Goal: Register for event/course

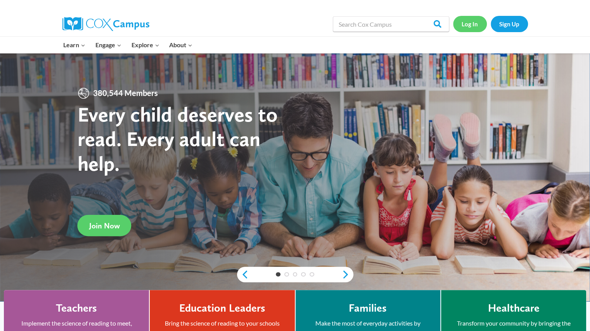
click at [469, 22] on link "Log In" at bounding box center [470, 24] width 34 height 16
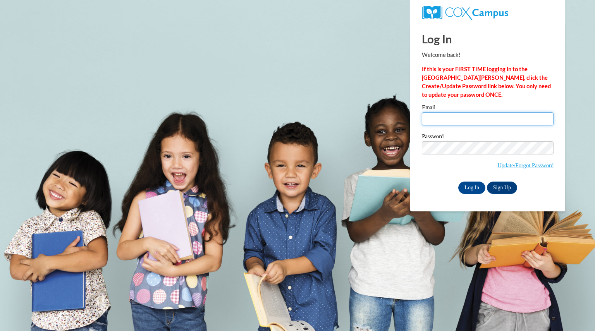
click at [452, 115] on input "Email" at bounding box center [488, 118] width 132 height 13
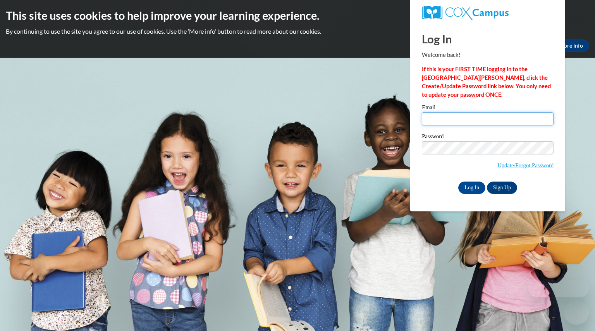
type input "henzelsally@aasd.k12.wi.us"
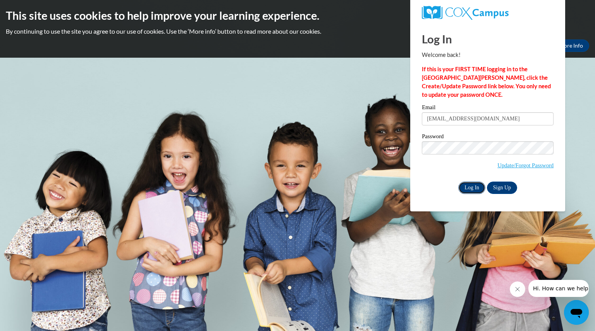
click at [470, 185] on input "Log In" at bounding box center [472, 188] width 27 height 12
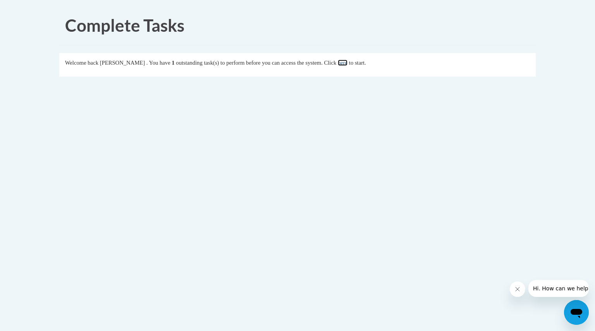
click at [348, 62] on link "here" at bounding box center [343, 63] width 10 height 6
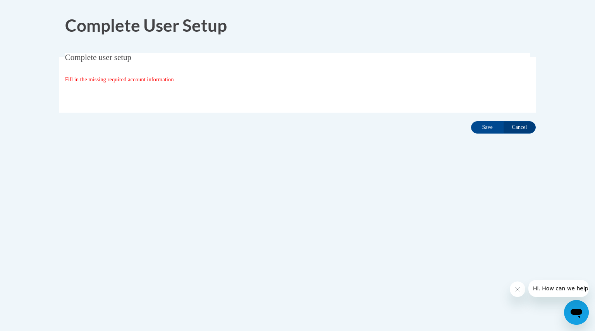
click at [149, 75] on div "Fill in the missing required account information" at bounding box center [298, 79] width 466 height 9
click at [150, 84] on fieldset "Complete user setup Fill in the missing required account information User Profi…" at bounding box center [297, 83] width 477 height 60
click at [488, 125] on input "Save" at bounding box center [487, 127] width 33 height 12
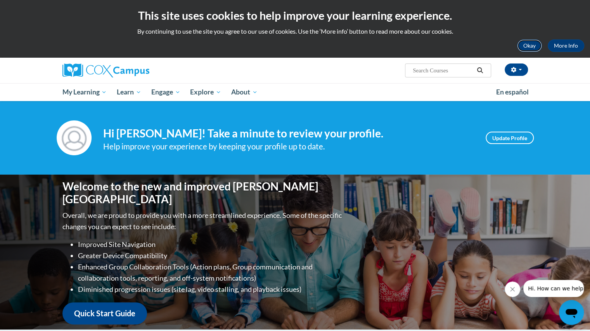
click at [530, 43] on button "Okay" at bounding box center [529, 46] width 25 height 12
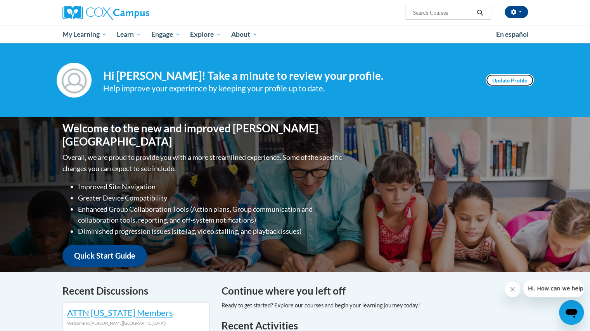
click at [509, 78] on link "Update Profile" at bounding box center [509, 80] width 48 height 12
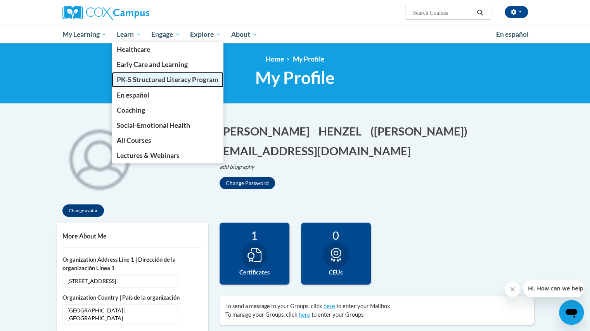
click at [142, 79] on span "PK-5 Structured Literacy Program" at bounding box center [168, 80] width 102 height 8
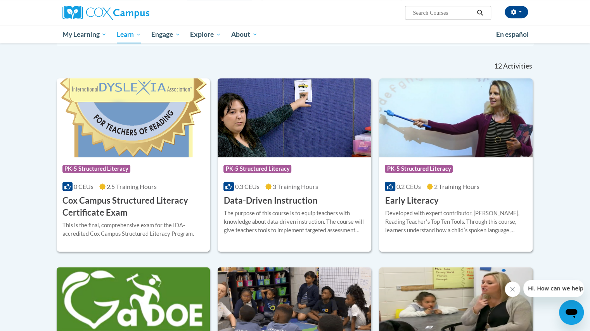
scroll to position [225, 0]
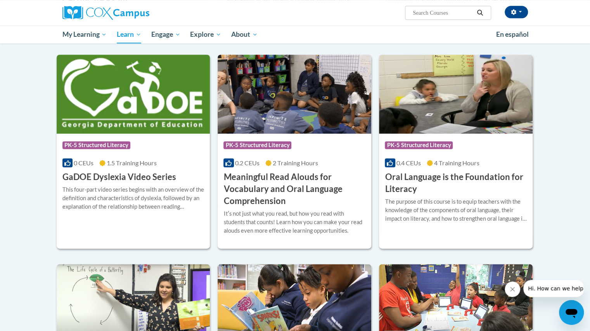
scroll to position [431, 0]
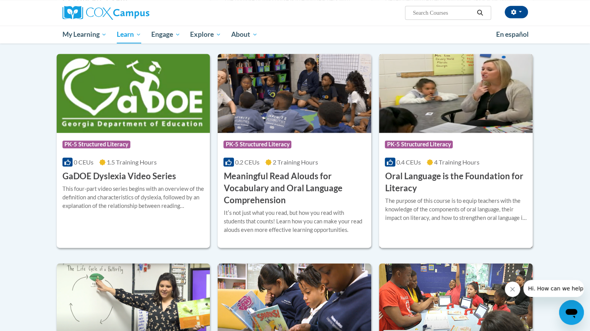
click at [423, 175] on h3 "Oral Language is the Foundation for Literacy" at bounding box center [456, 183] width 142 height 24
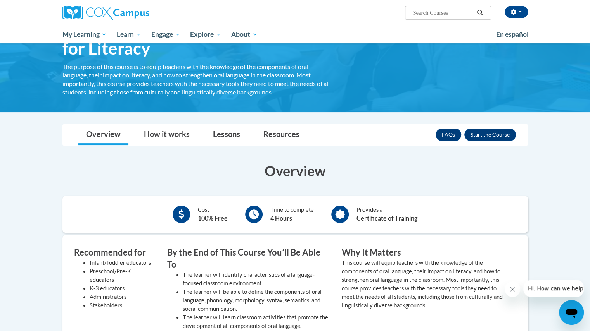
scroll to position [63, 0]
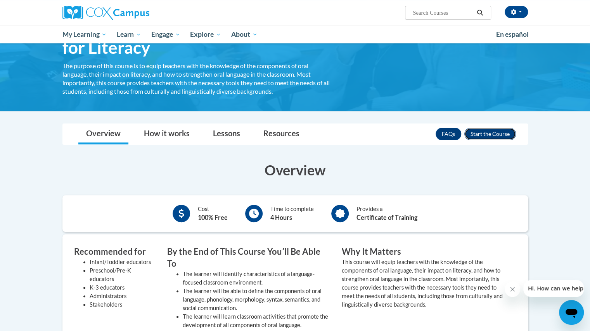
click at [502, 133] on button "Enroll" at bounding box center [490, 134] width 52 height 12
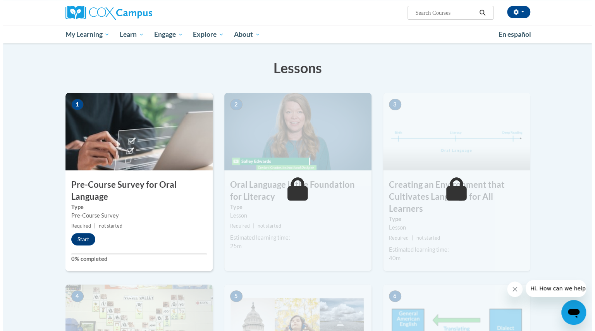
scroll to position [112, 0]
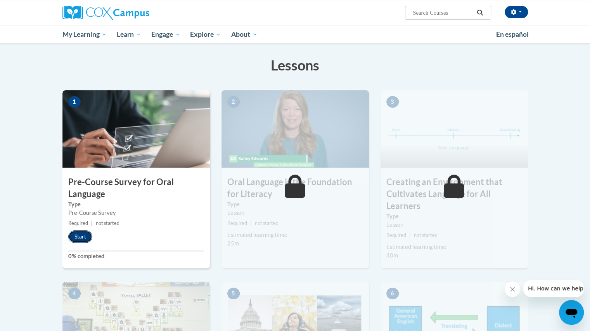
click at [83, 235] on button "Start" at bounding box center [80, 237] width 24 height 12
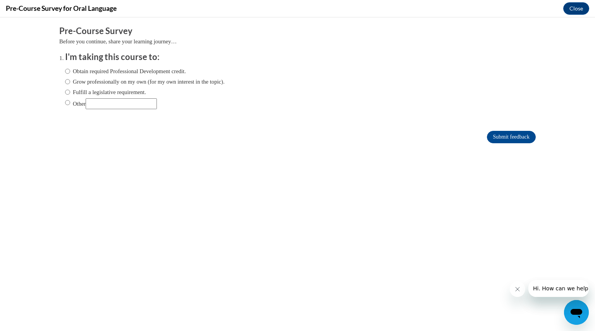
scroll to position [0, 0]
click at [65, 90] on input "Fulfill a legislative requirement." at bounding box center [67, 92] width 5 height 9
radio input "true"
click at [504, 136] on input "Submit feedback" at bounding box center [511, 137] width 49 height 12
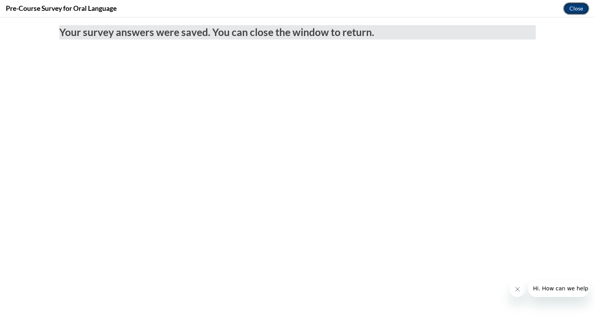
click at [579, 7] on button "Close" at bounding box center [577, 8] width 26 height 12
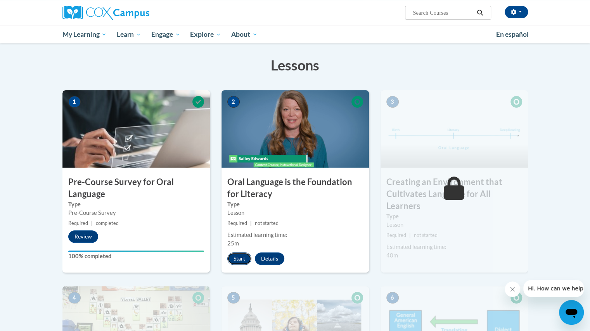
click at [238, 256] on button "Start" at bounding box center [239, 259] width 24 height 12
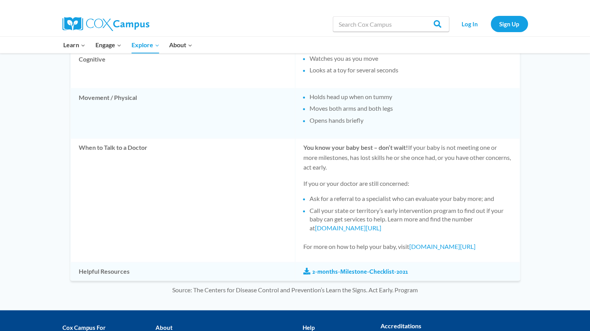
scroll to position [597, 0]
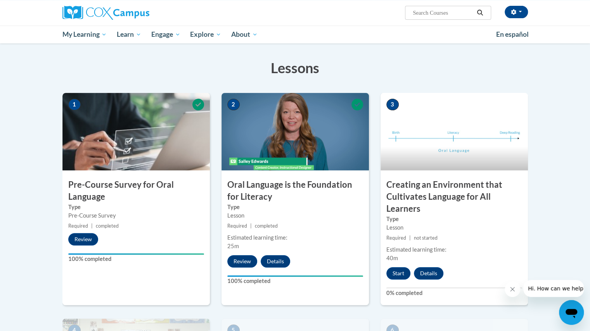
scroll to position [112, 0]
